Goal: Task Accomplishment & Management: Use online tool/utility

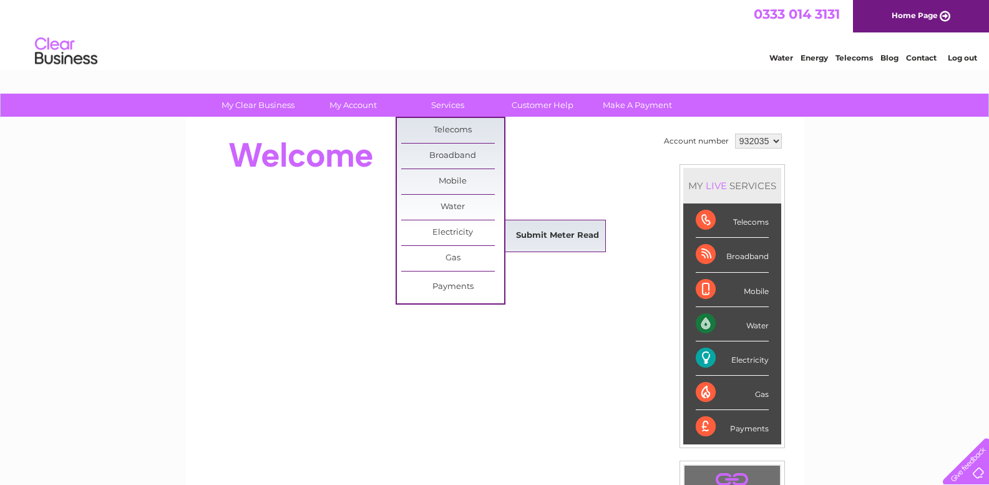
click at [523, 231] on link "Submit Meter Read" at bounding box center [557, 235] width 103 height 25
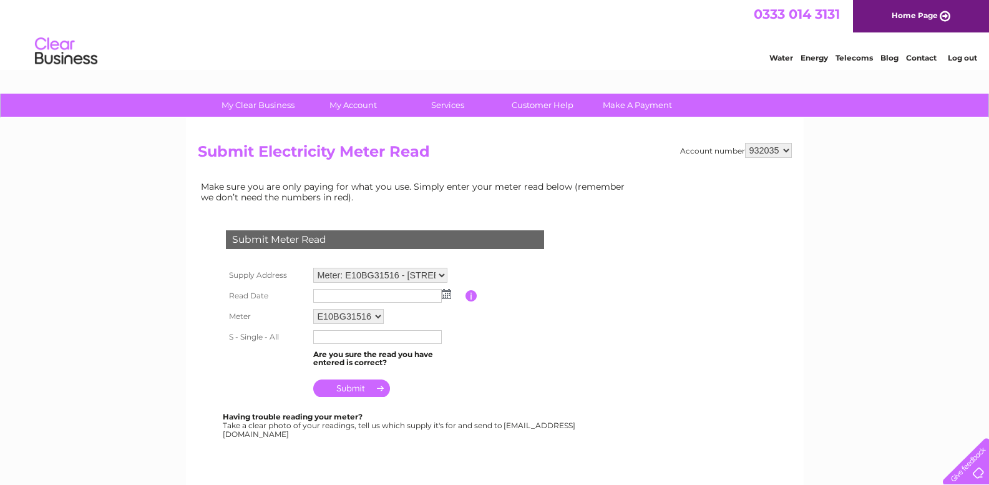
click at [447, 295] on img at bounding box center [446, 294] width 9 height 10
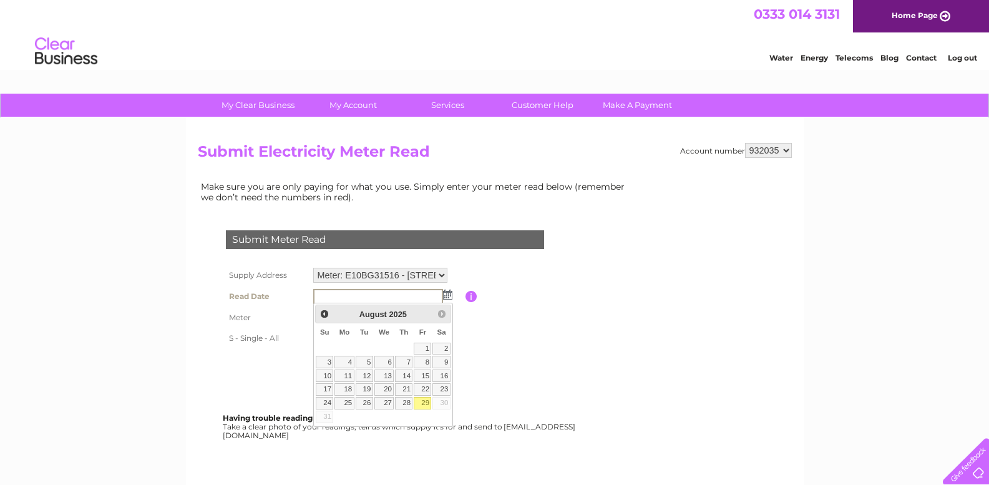
click at [418, 404] on link "29" at bounding box center [422, 403] width 17 height 12
type input "2025/08/29"
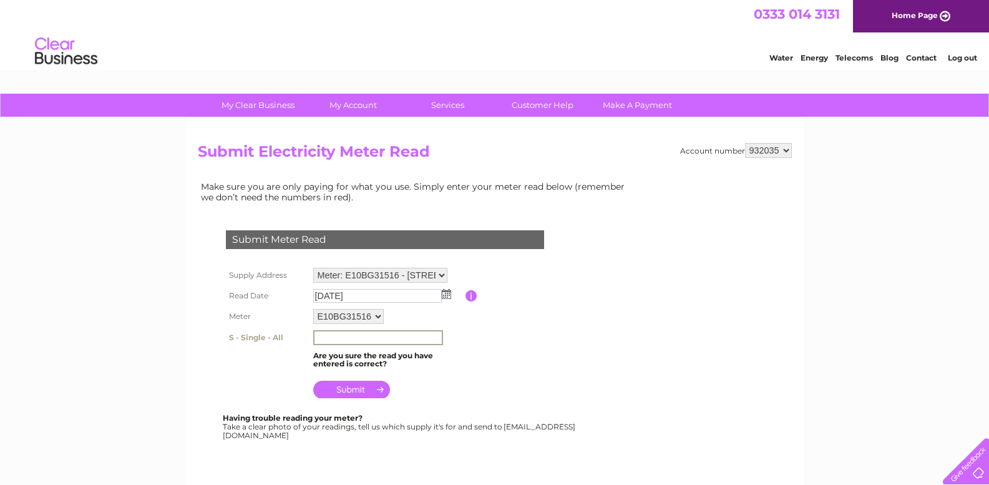
click at [391, 340] on input "text" at bounding box center [378, 337] width 130 height 15
type input "104220"
click at [437, 276] on select "Meter: E10BG31516 - Unit 1 & 2, 219 Govan Road, Govan, G51 1HJ" at bounding box center [380, 275] width 134 height 15
click at [497, 270] on table "Supply Address Meter: E10BG31516 - Unit 1 & 2, 219 Govan Road, Govan, G51 1HJ R…" at bounding box center [400, 333] width 354 height 137
click at [384, 391] on input "submit" at bounding box center [351, 387] width 77 height 17
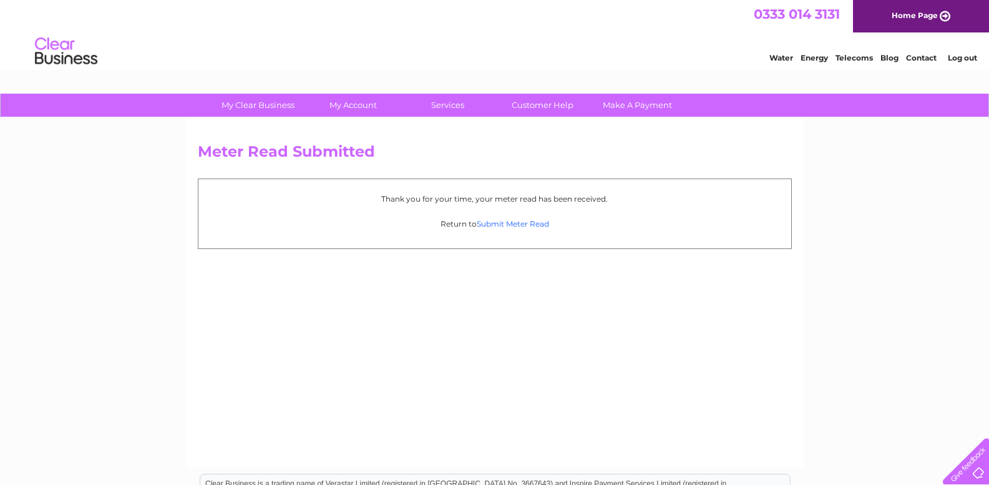
click at [521, 221] on link "Submit Meter Read" at bounding box center [513, 223] width 72 height 9
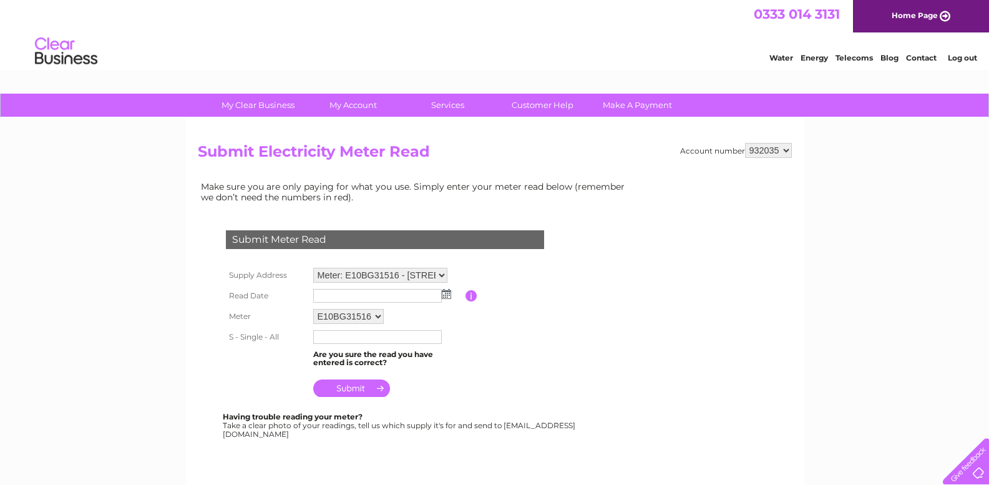
click at [784, 150] on select "932035 932036" at bounding box center [768, 150] width 47 height 15
select select "932036"
click at [745, 143] on select "932035 932036" at bounding box center [768, 150] width 47 height 15
click at [447, 298] on img at bounding box center [446, 294] width 9 height 10
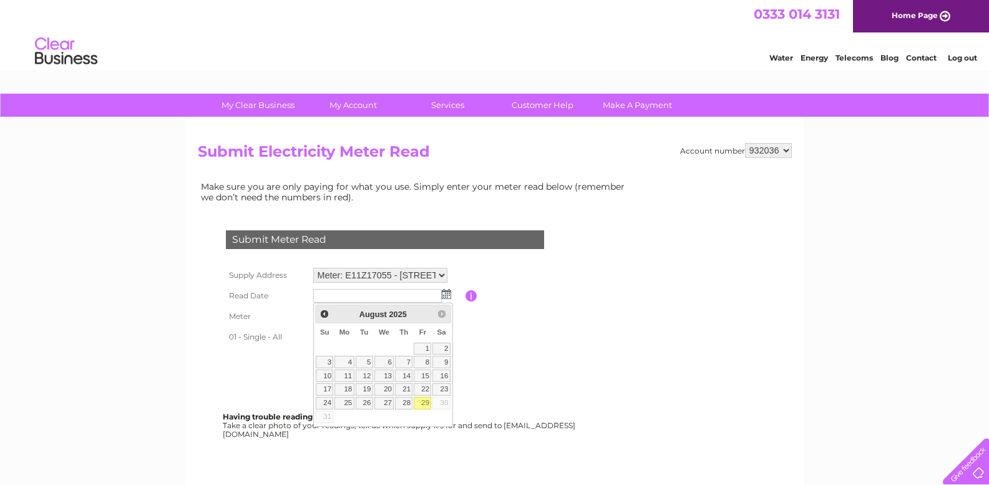
click at [424, 402] on link "29" at bounding box center [422, 403] width 17 height 12
type input "[DATE]"
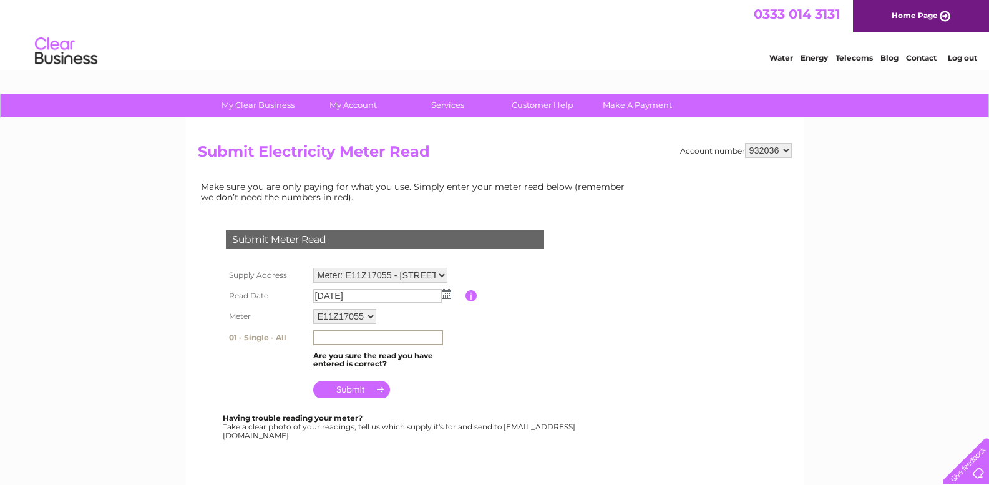
click at [390, 338] on input "text" at bounding box center [378, 337] width 130 height 15
type input "70718"
click at [339, 392] on input "submit" at bounding box center [351, 387] width 77 height 17
